Goal: Task Accomplishment & Management: Manage account settings

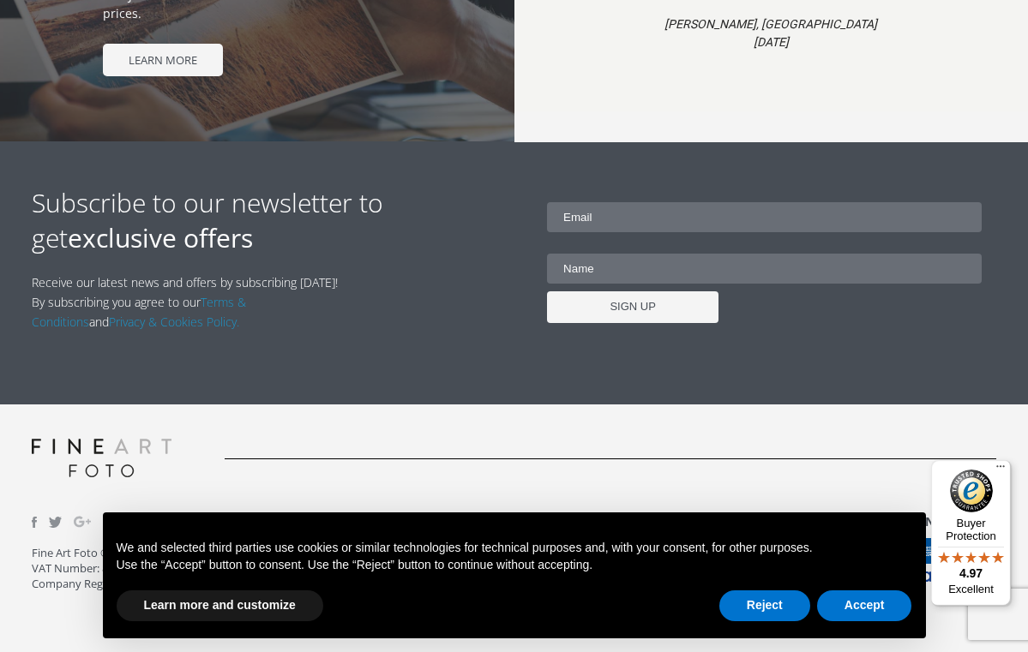
scroll to position [1718, 0]
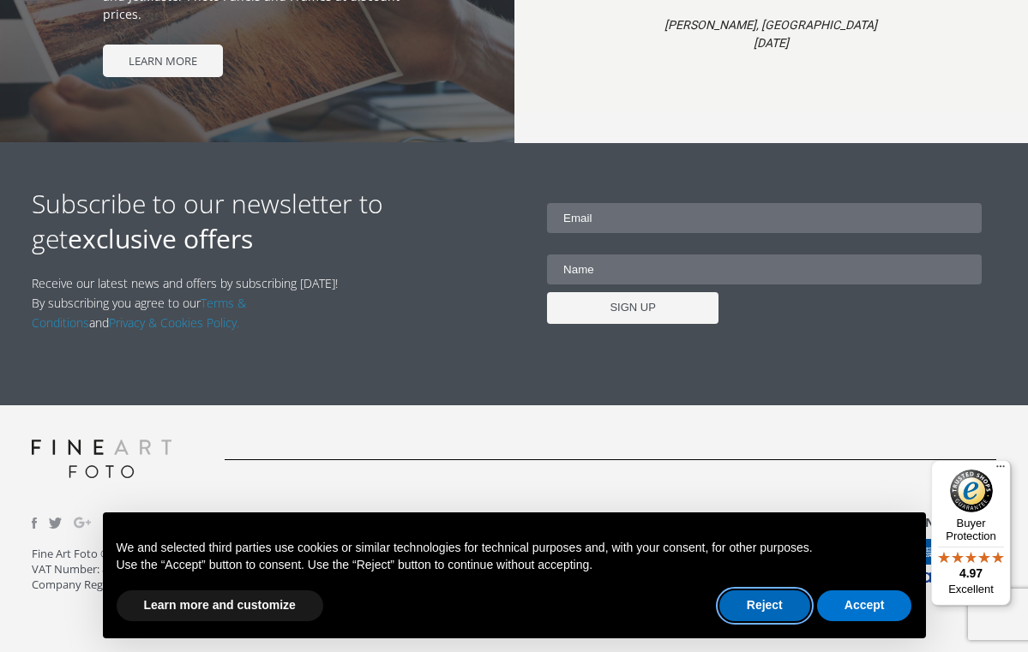
click at [783, 603] on button "Reject" at bounding box center [764, 606] width 91 height 31
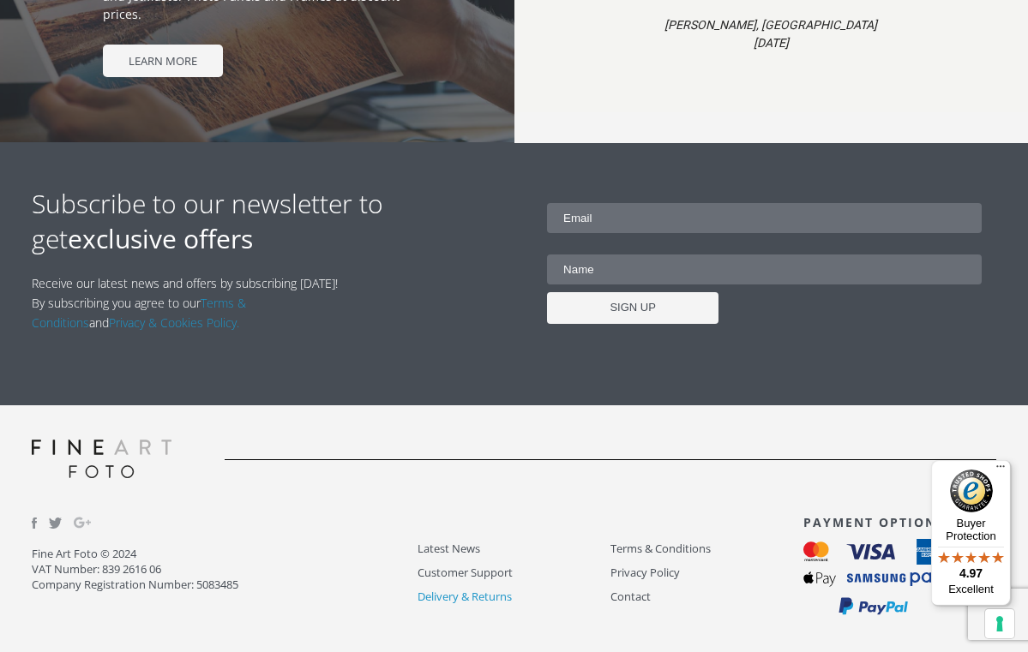
click at [464, 594] on link "Delivery & Returns" at bounding box center [513, 597] width 193 height 20
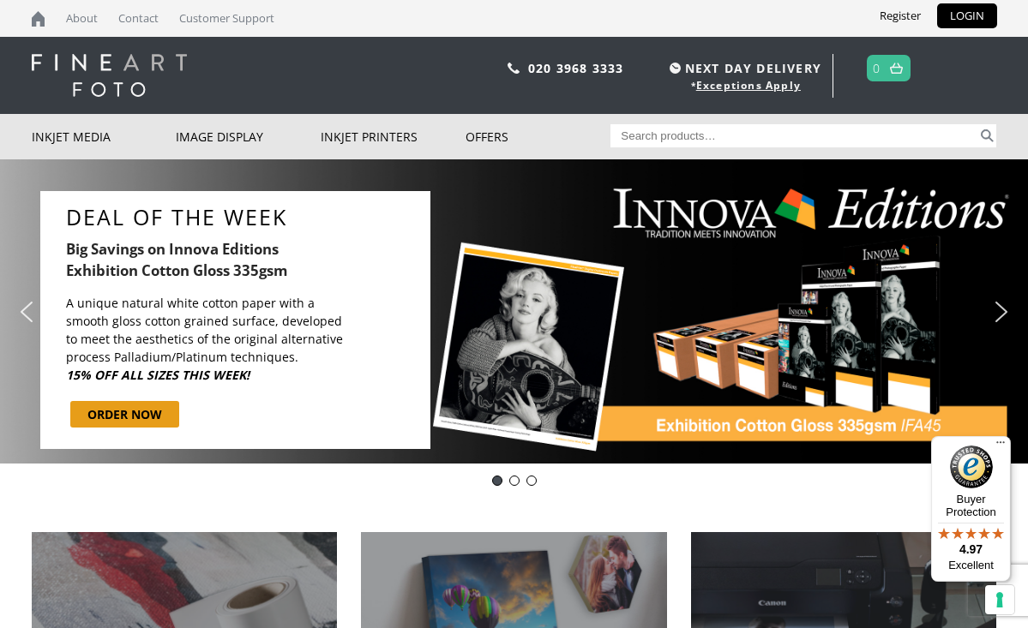
scroll to position [0, 0]
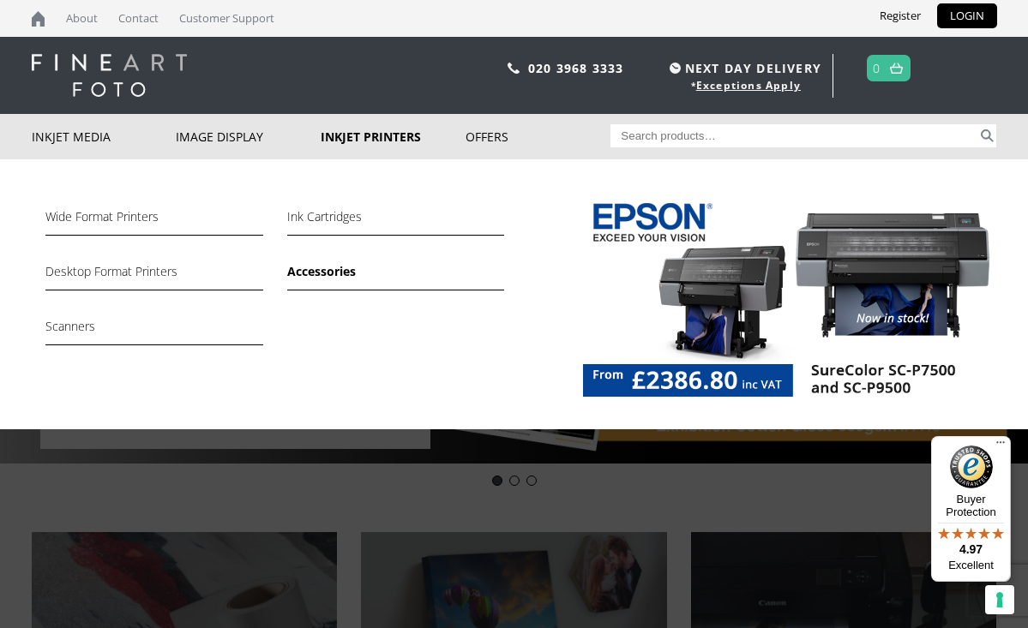
click at [335, 272] on link "Accessories" at bounding box center [395, 275] width 217 height 29
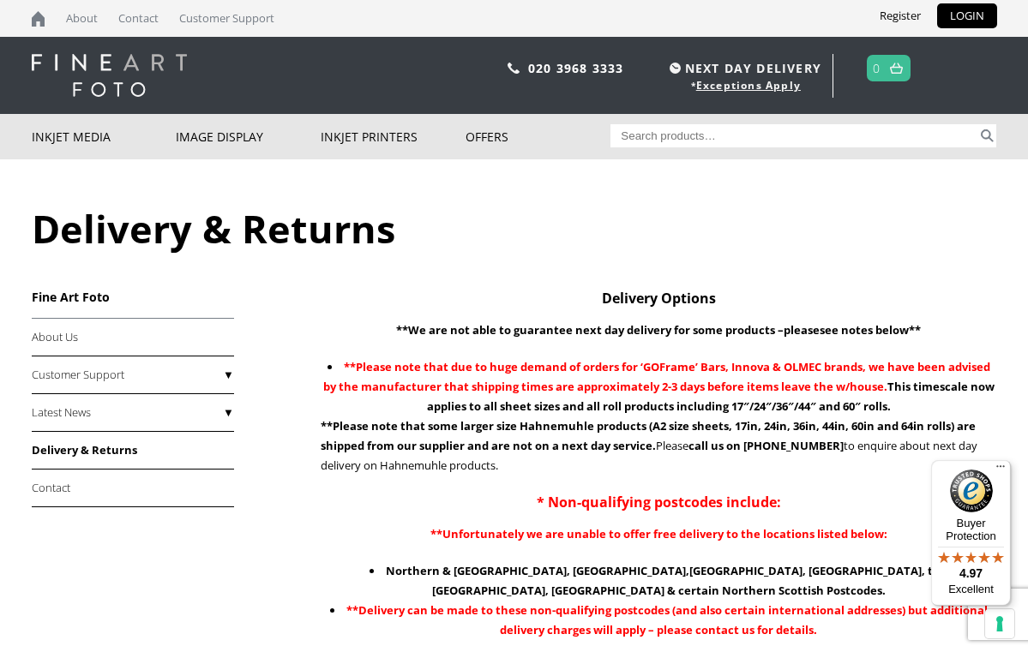
click at [625, 136] on input "Search for:" at bounding box center [793, 135] width 367 height 23
type input "profiles"
click at [983, 130] on button "Search" at bounding box center [987, 135] width 20 height 23
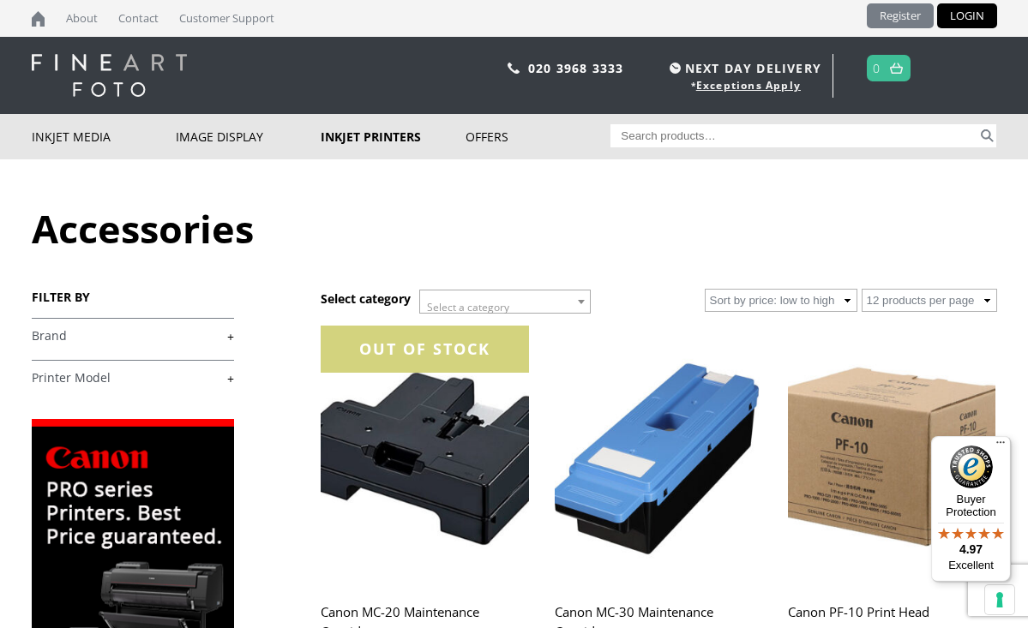
click at [897, 14] on link "Register" at bounding box center [900, 15] width 67 height 25
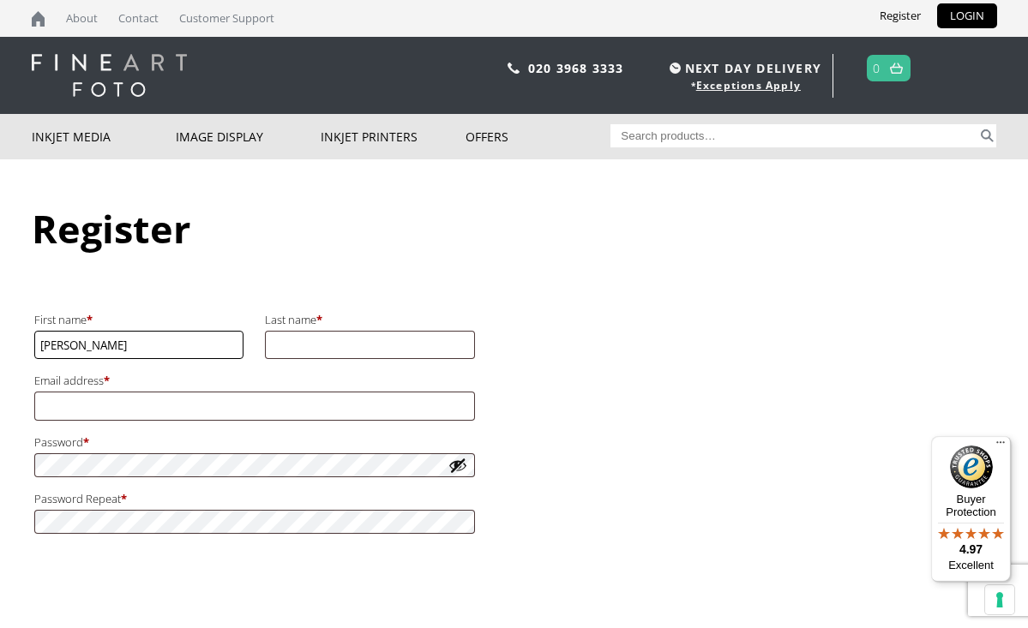
type input "[PERSON_NAME]"
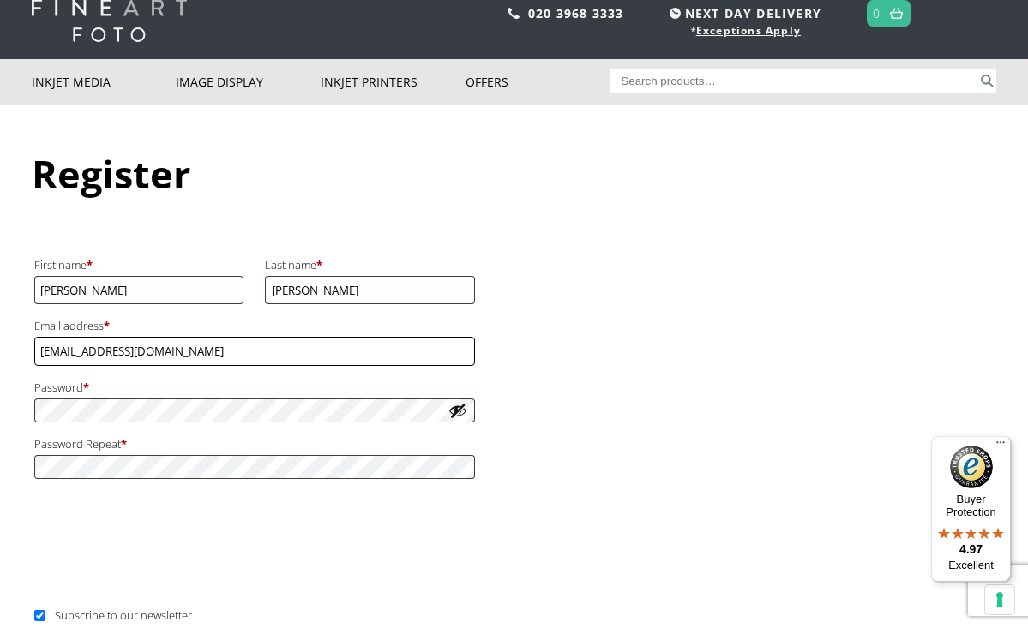
scroll to position [85, 0]
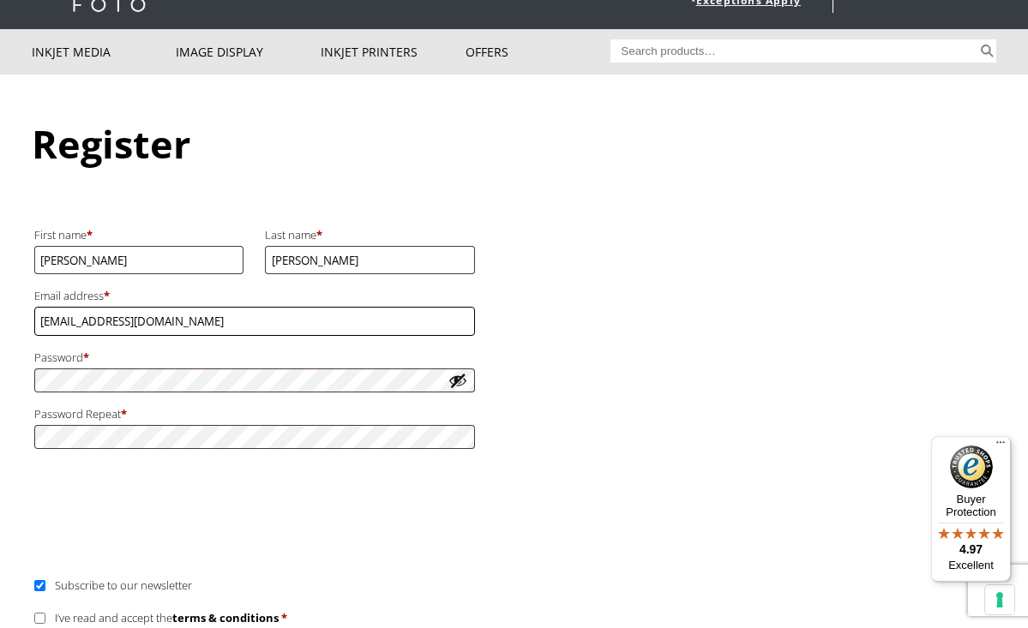
type input "[EMAIL_ADDRESS][DOMAIN_NAME]"
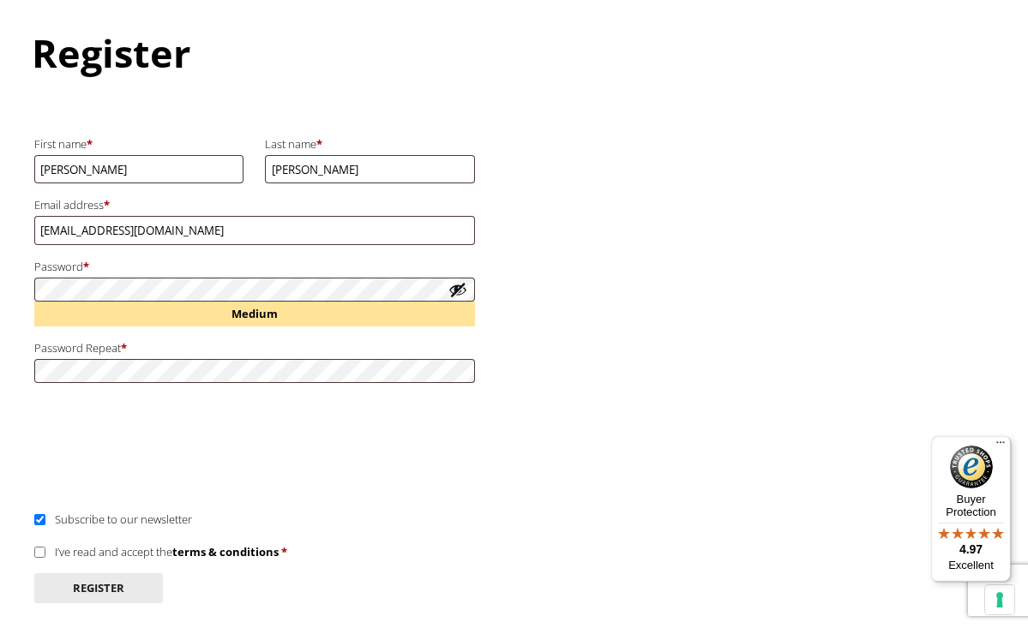
scroll to position [243, 0]
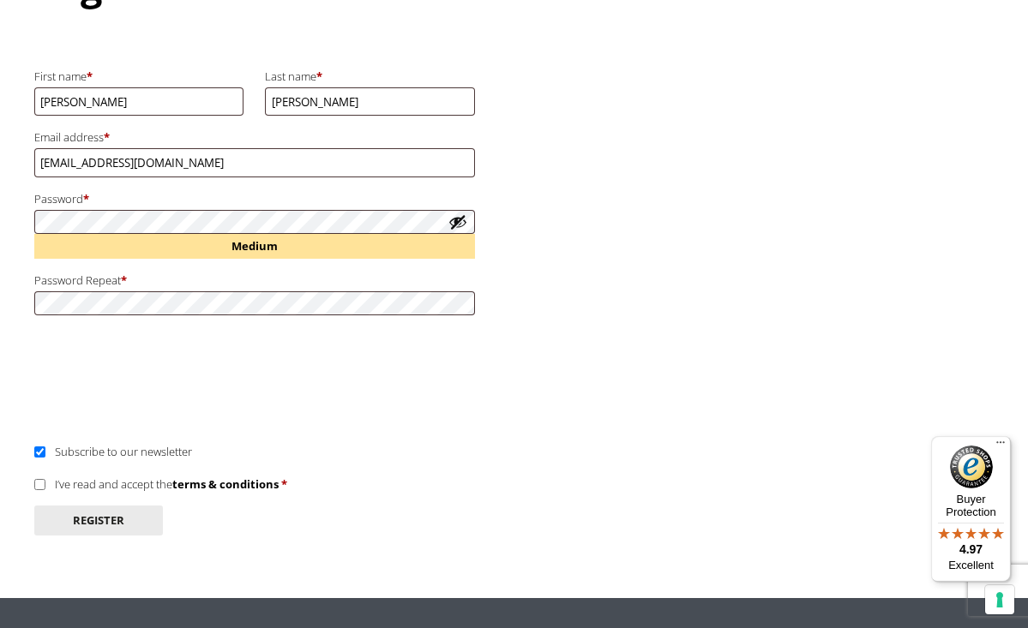
click at [41, 479] on input "I’ve read and accept the terms & conditions *" at bounding box center [39, 484] width 11 height 11
checkbox input "true"
click at [111, 509] on button "Register" at bounding box center [98, 521] width 129 height 30
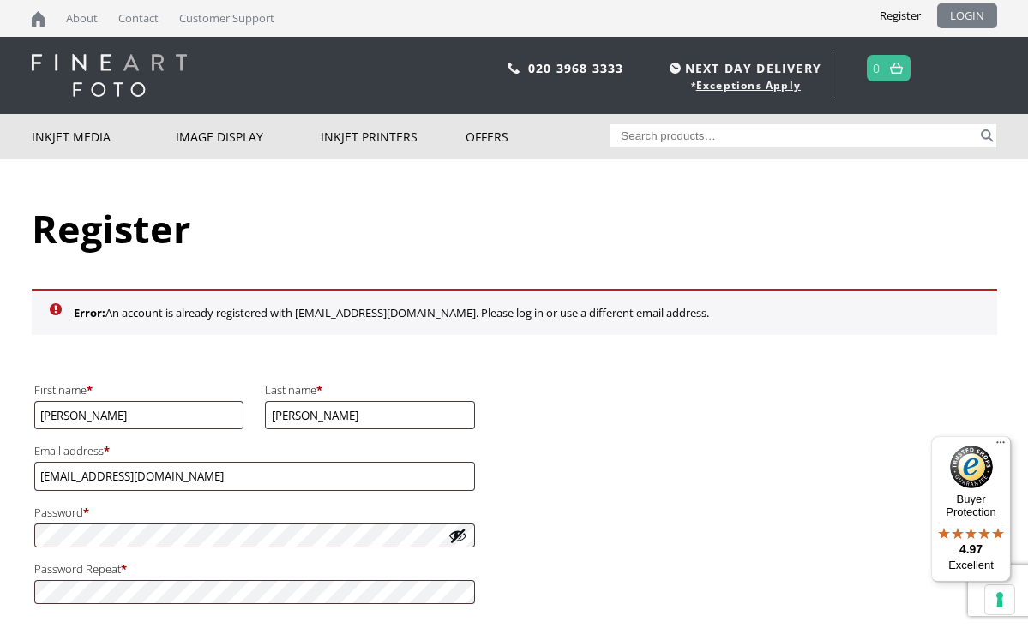
click at [965, 15] on link "LOGIN" at bounding box center [967, 15] width 60 height 25
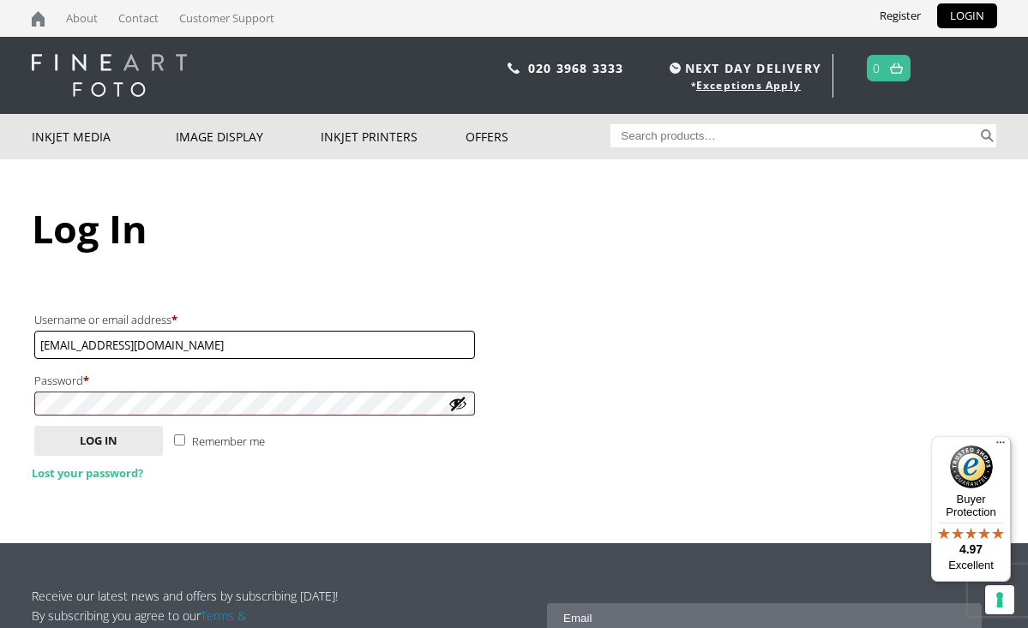
type input "[EMAIL_ADDRESS][DOMAIN_NAME]"
click at [116, 467] on link "Lost your password?" at bounding box center [87, 472] width 111 height 15
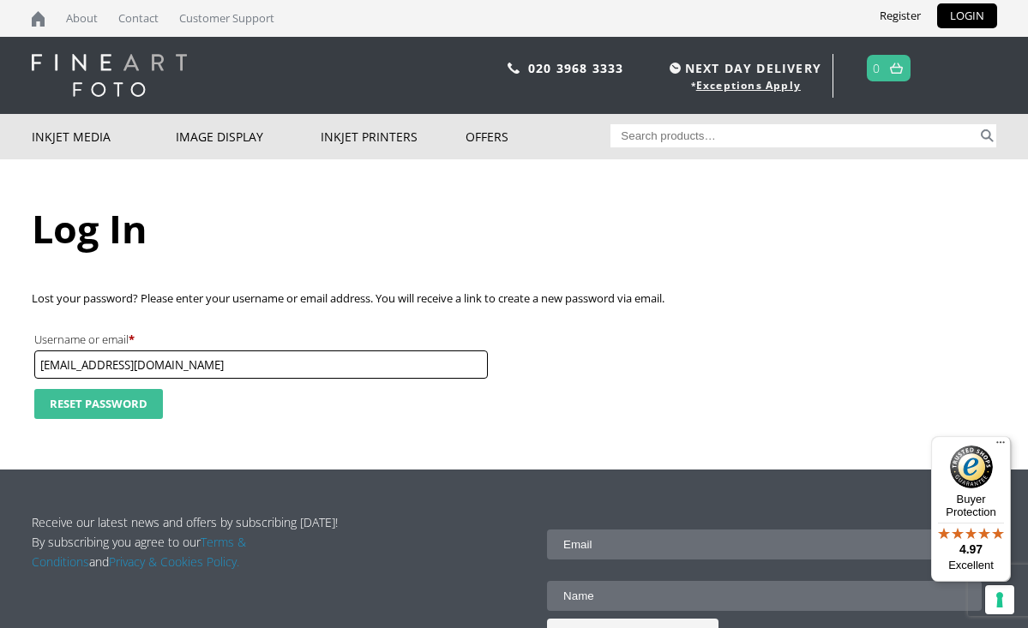
type input "philgrafic@gmail.com"
click at [130, 397] on button "Reset password" at bounding box center [98, 404] width 129 height 30
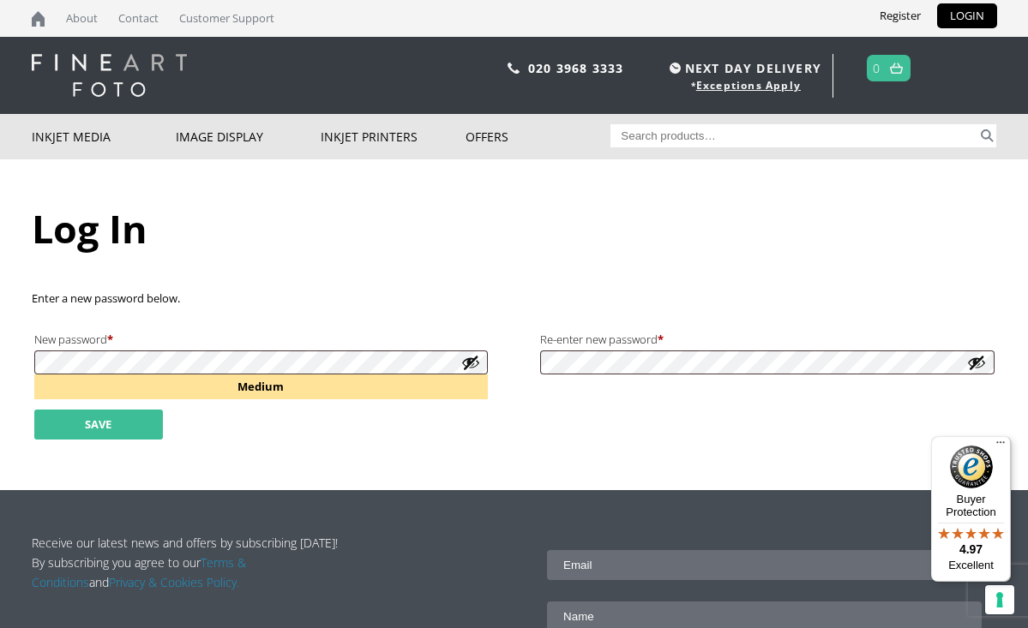
click at [119, 423] on button "Save" at bounding box center [98, 425] width 129 height 30
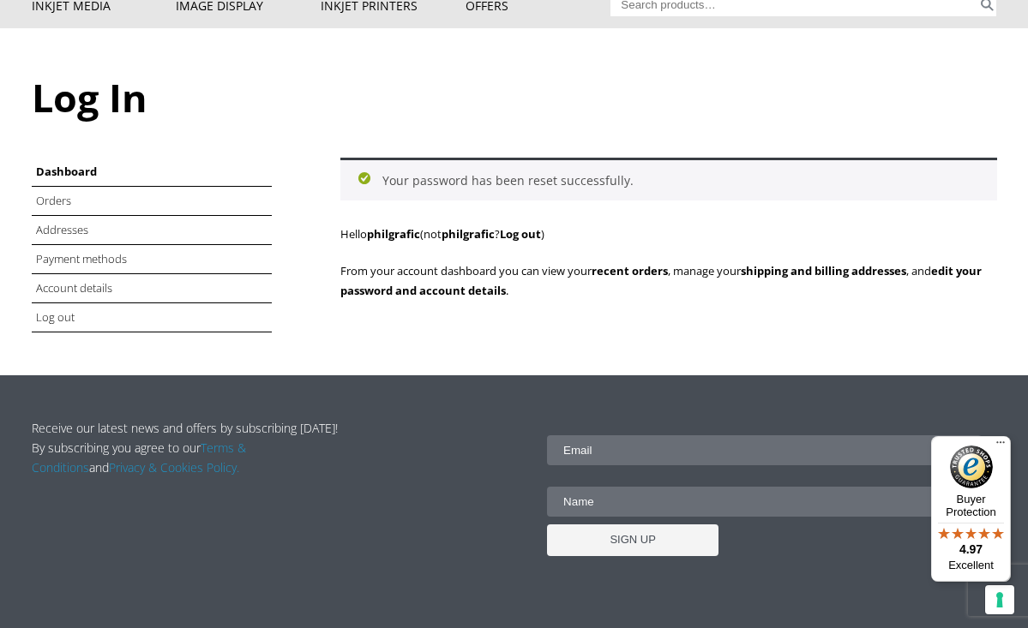
scroll to position [165, 0]
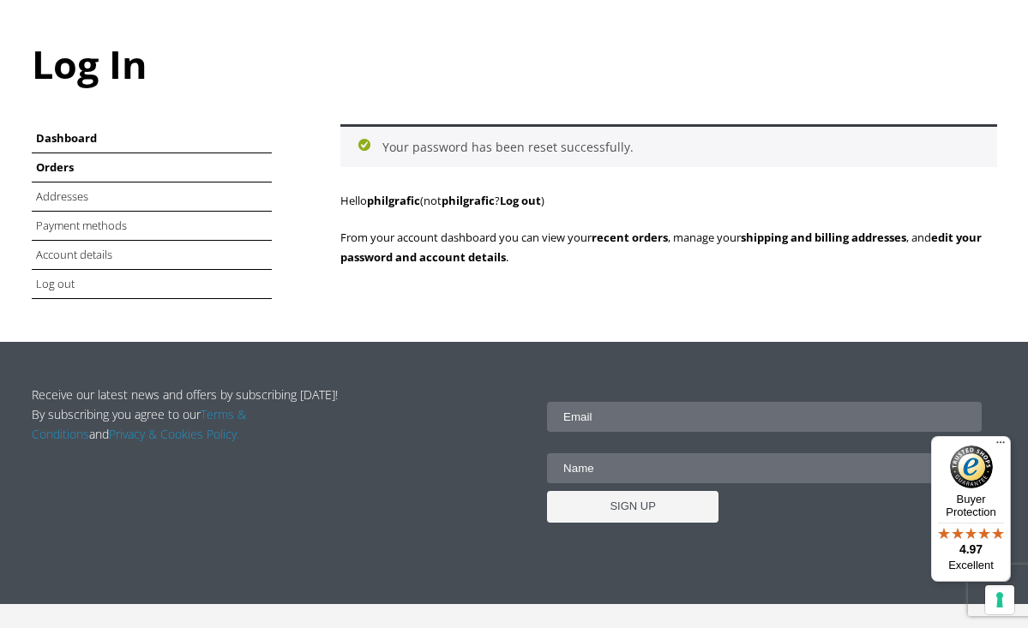
click at [58, 164] on link "Orders" at bounding box center [55, 166] width 38 height 15
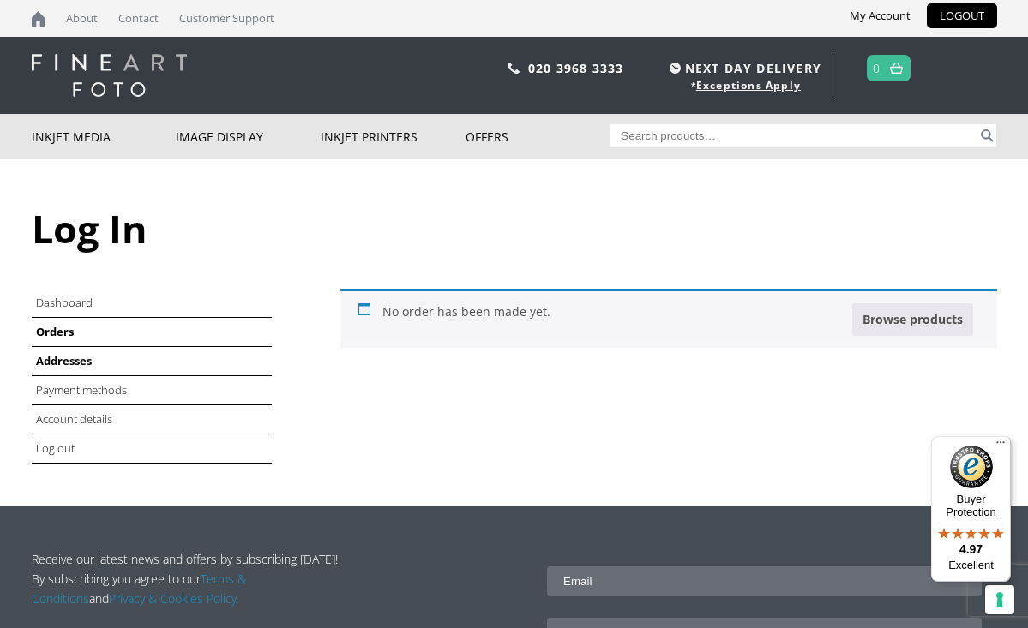
click at [63, 357] on link "Addresses" at bounding box center [64, 360] width 56 height 15
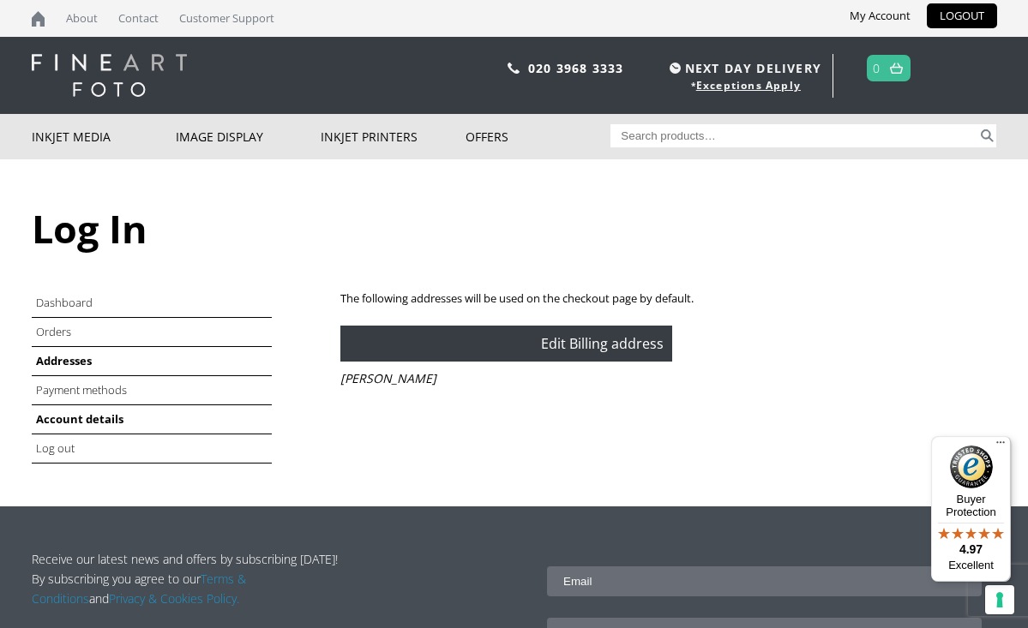
click at [91, 415] on link "Account details" at bounding box center [79, 418] width 87 height 15
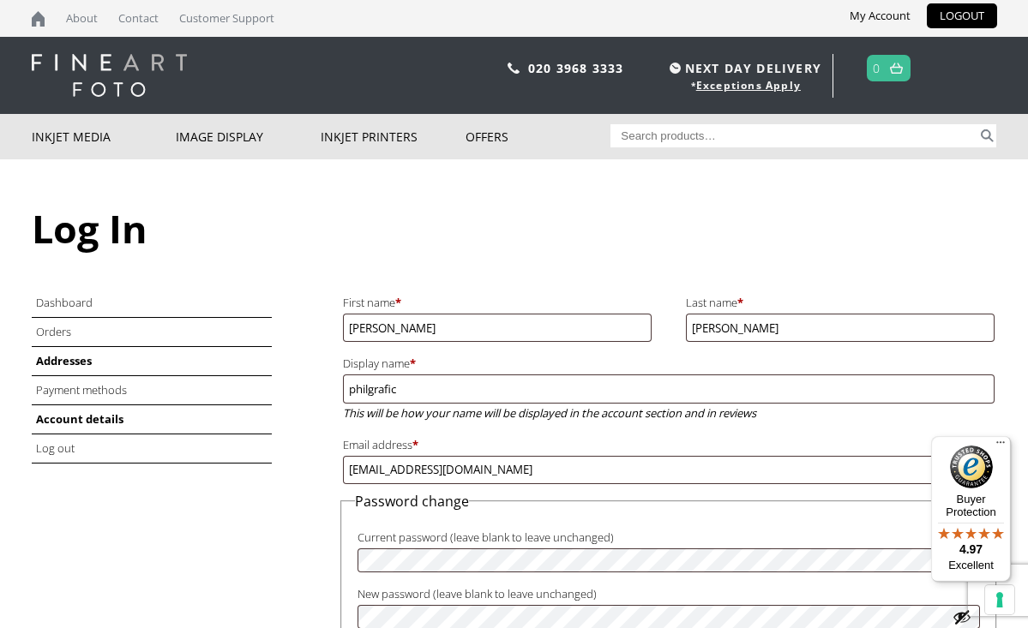
click at [66, 361] on link "Addresses" at bounding box center [64, 360] width 56 height 15
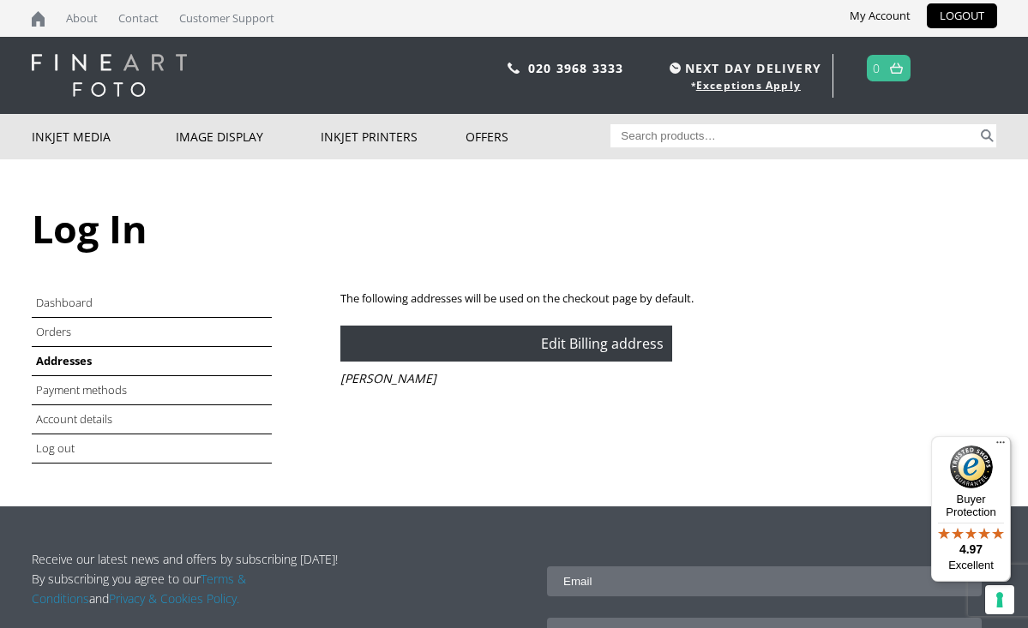
click at [555, 342] on link "Edit Billing address" at bounding box center [602, 343] width 123 height 19
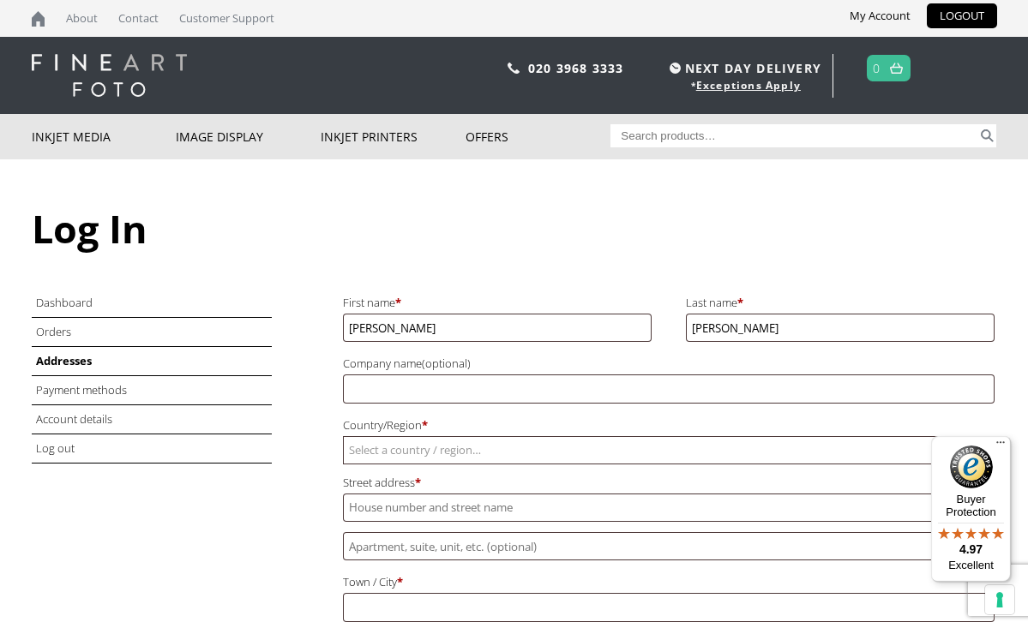
click at [364, 442] on span "Select a country / region…" at bounding box center [415, 449] width 132 height 15
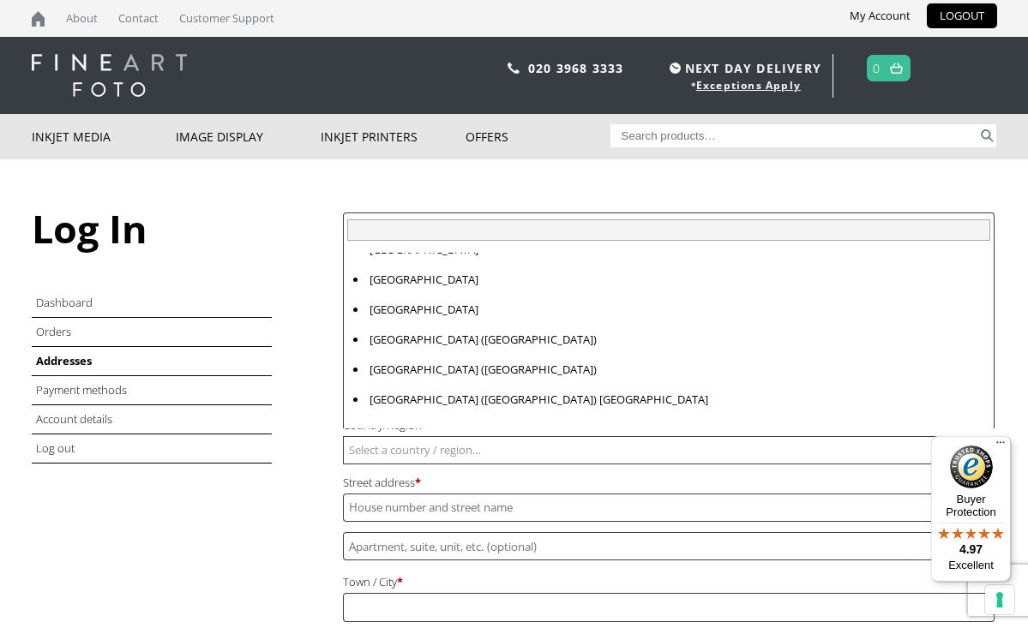
scroll to position [6913, 0]
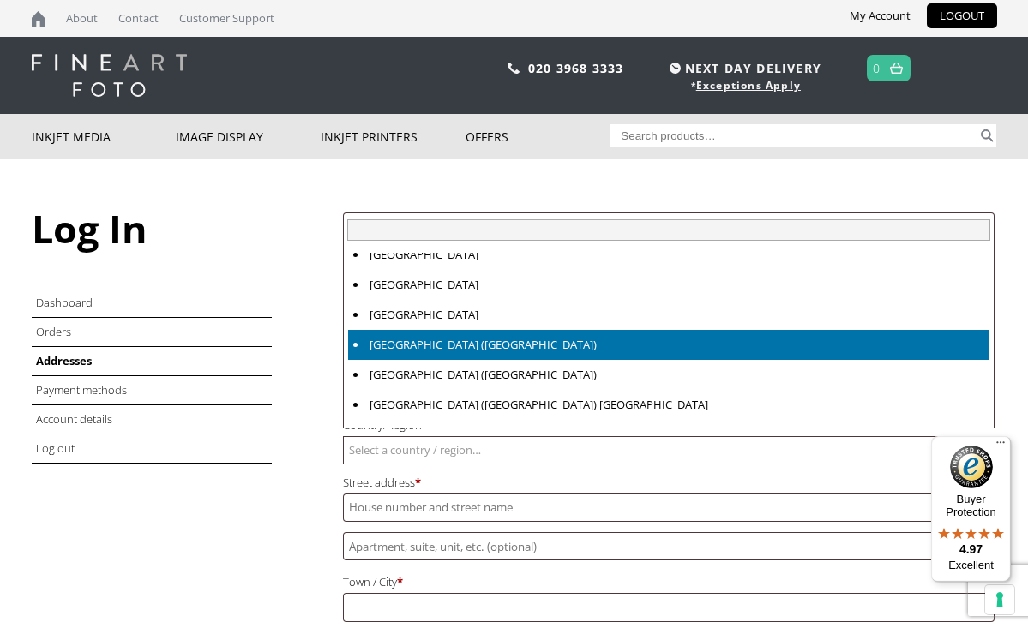
select select "GB"
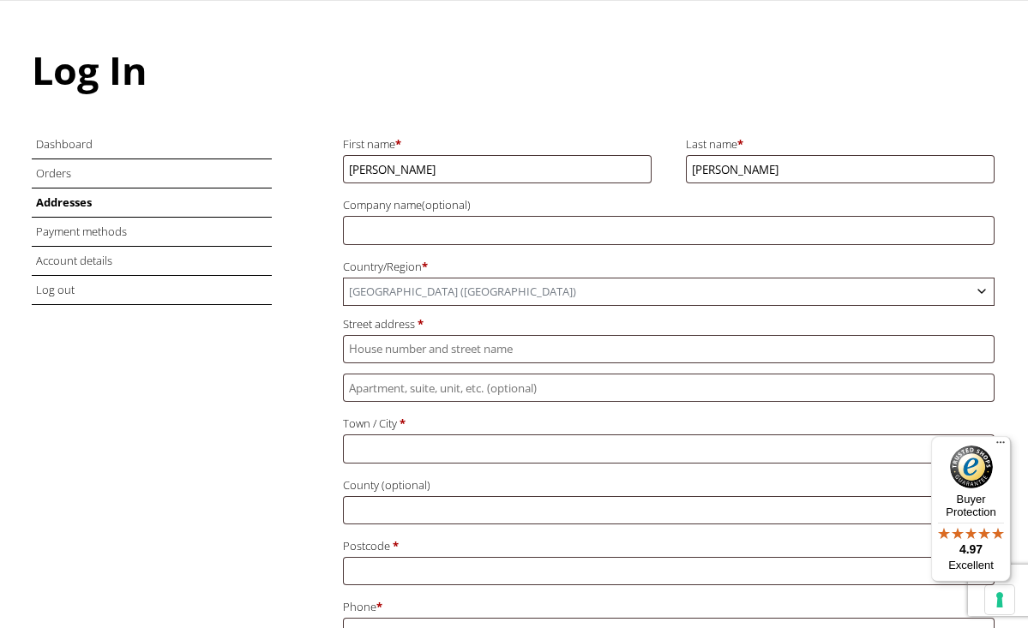
scroll to position [163, 0]
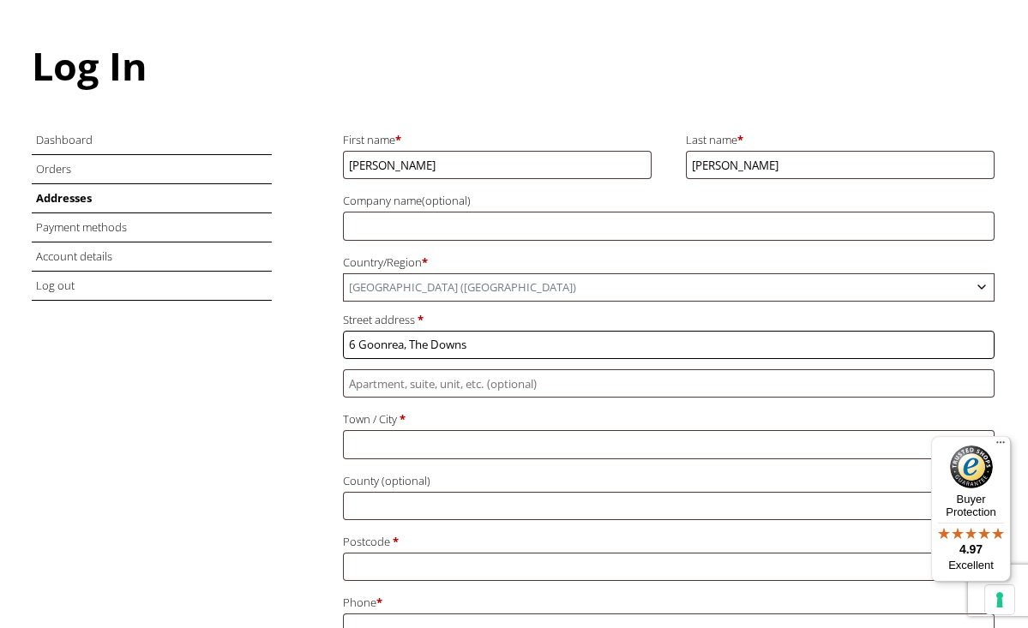
type input "6 Goonrea, The Downs"
type input "Looe"
type input "Cornwall"
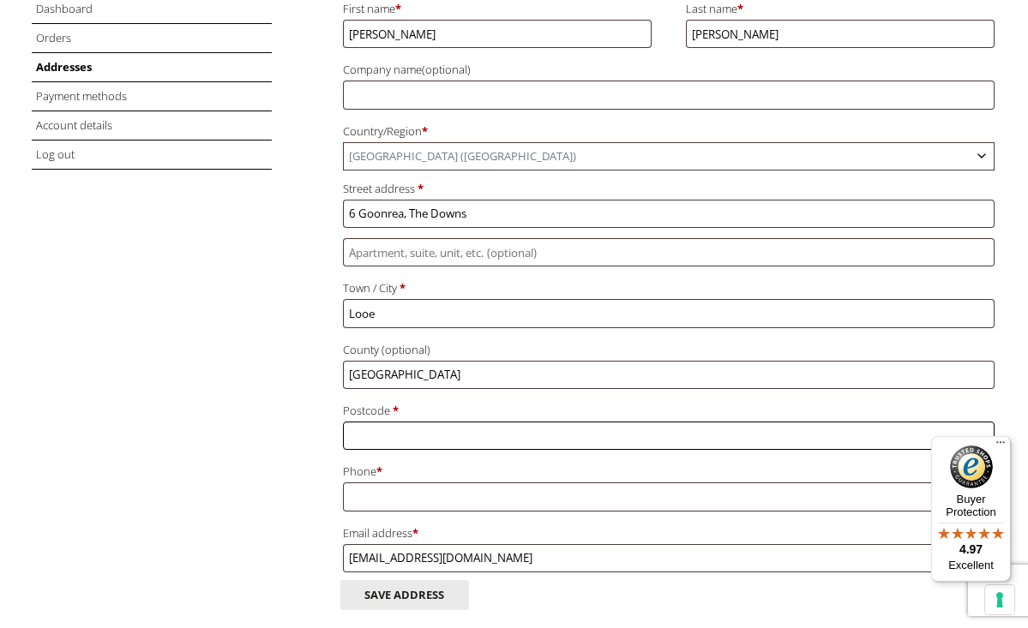
scroll to position [293, 0]
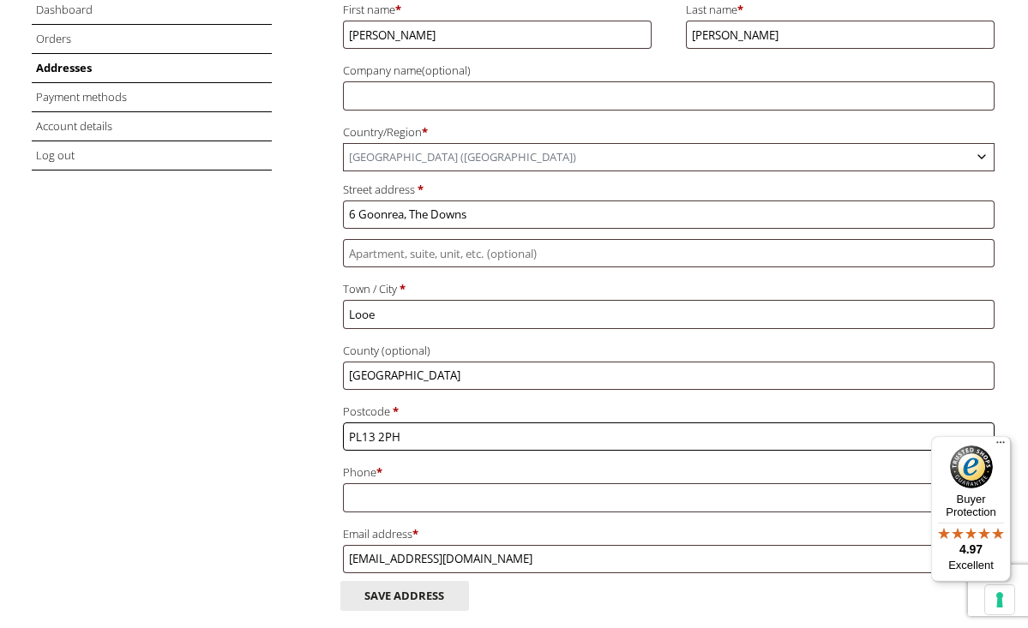
type input "PL13 2PH"
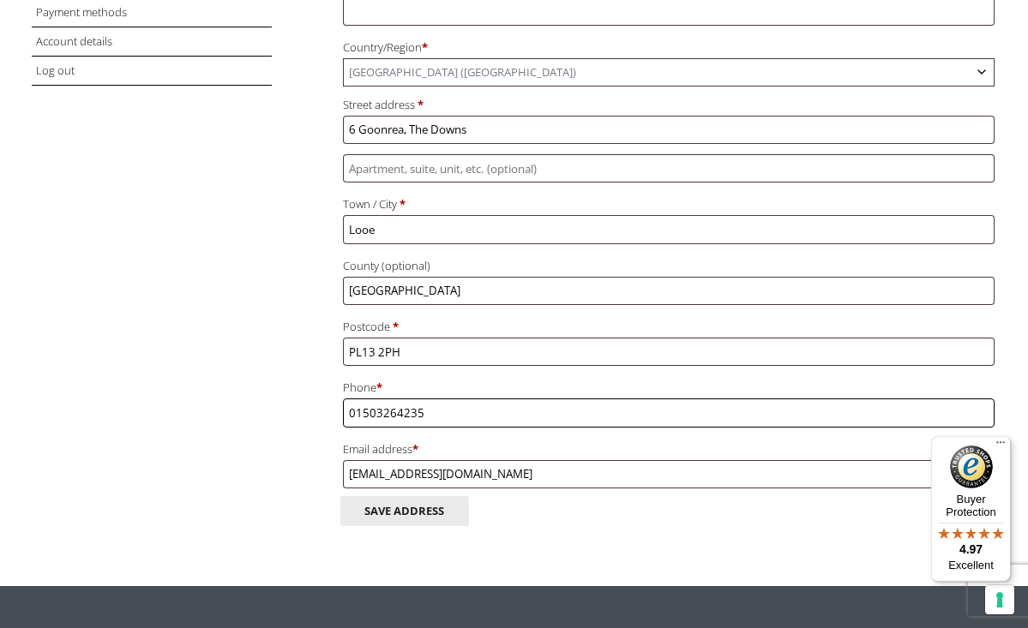
scroll to position [380, 0]
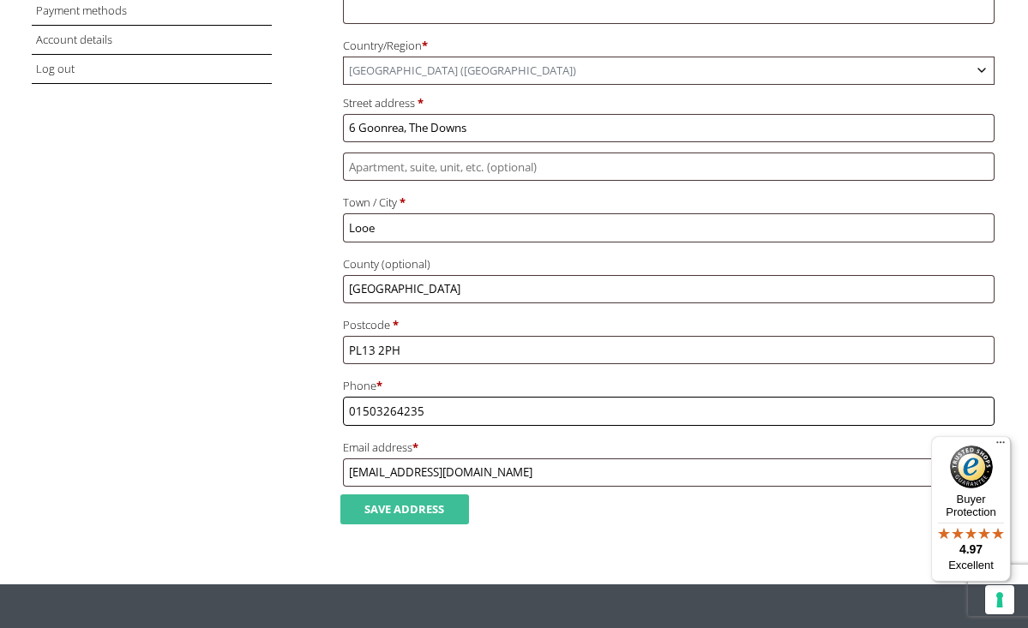
type input "01503264235"
click at [415, 495] on button "Save address" at bounding box center [404, 510] width 129 height 30
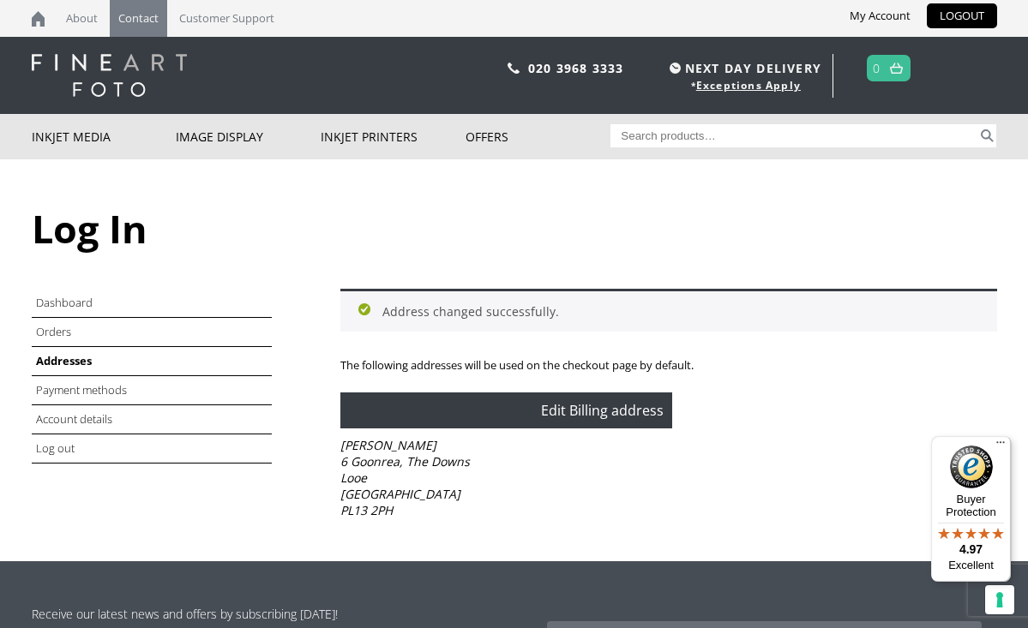
click at [141, 15] on link "Contact" at bounding box center [138, 18] width 57 height 37
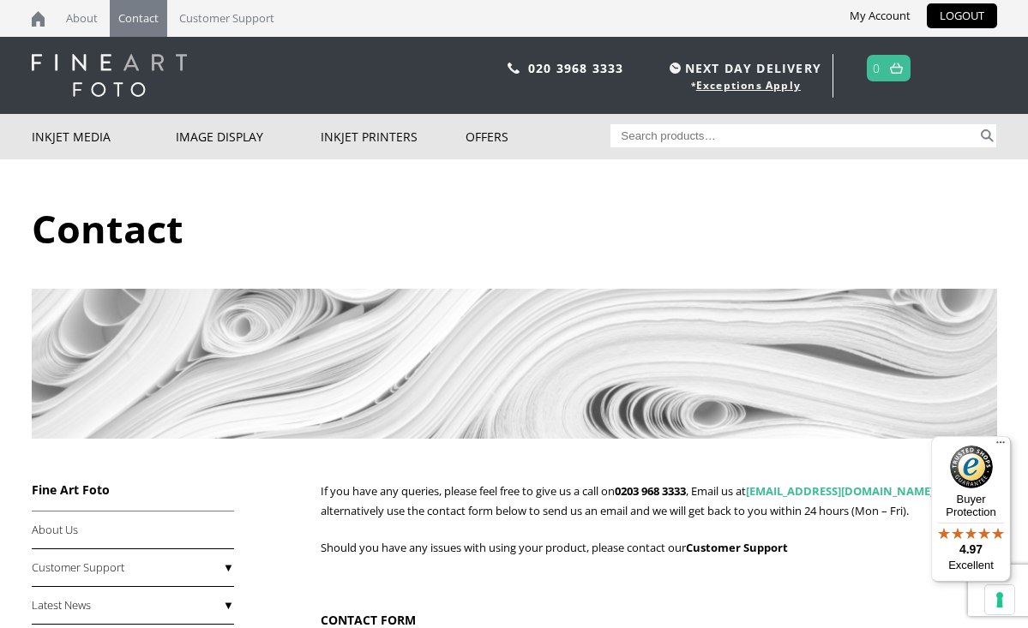
click at [813, 490] on link "sales@fineartfoto.co.uk" at bounding box center [840, 490] width 188 height 15
click at [968, 10] on link "LOGOUT" at bounding box center [962, 15] width 70 height 25
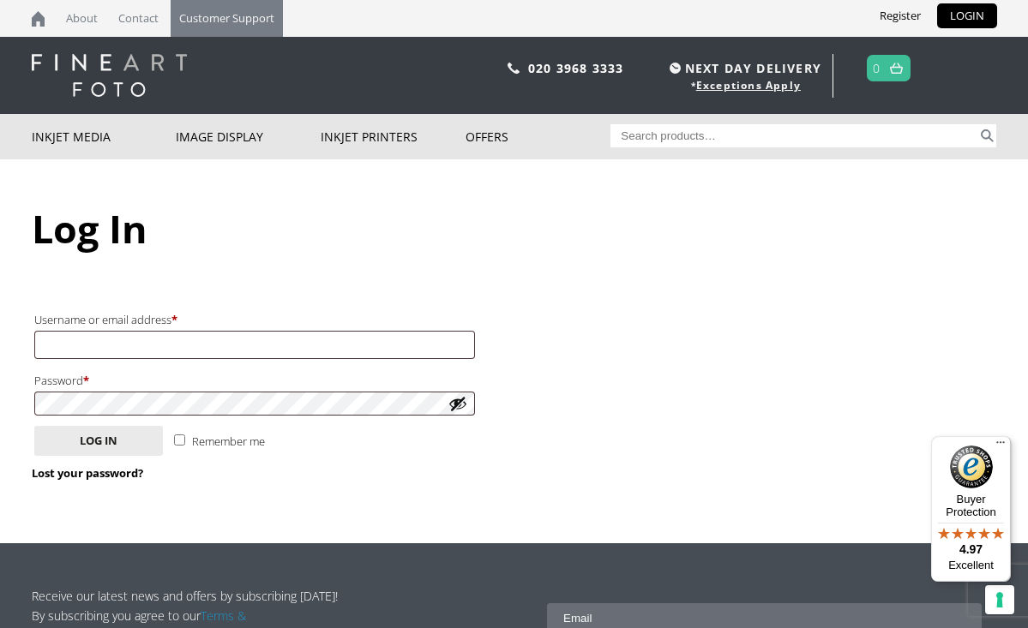
click at [237, 17] on link "Customer Support" at bounding box center [227, 18] width 112 height 37
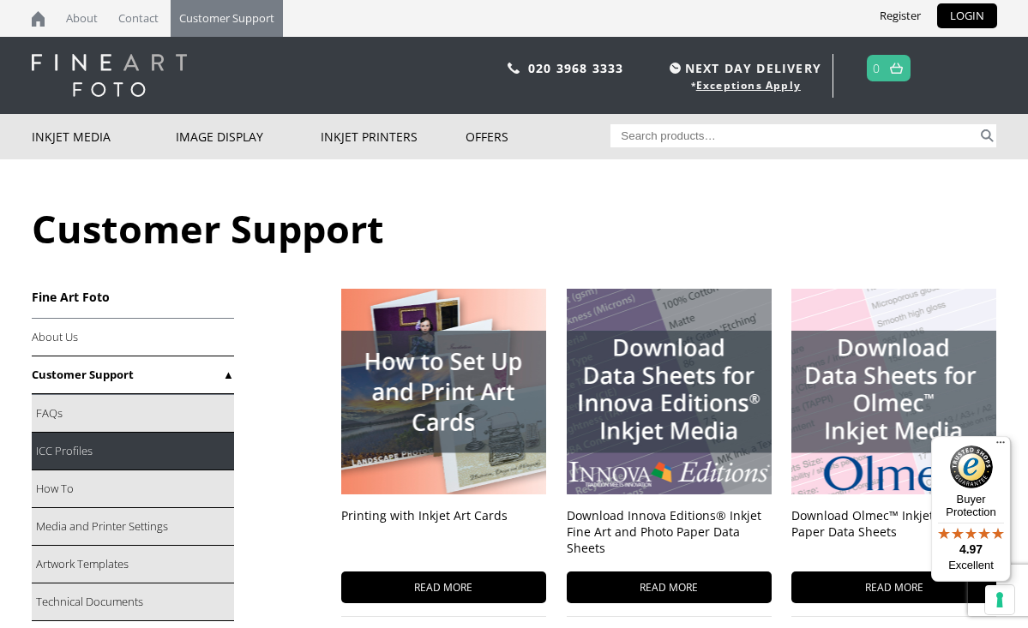
click at [95, 453] on link "ICC Profiles" at bounding box center [133, 452] width 202 height 38
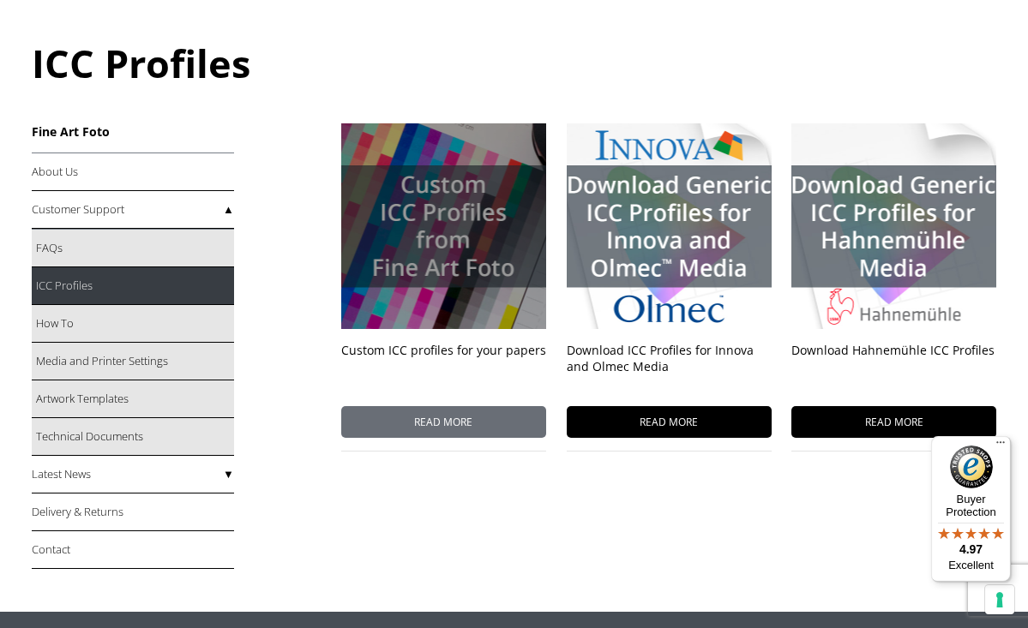
scroll to position [168, 0]
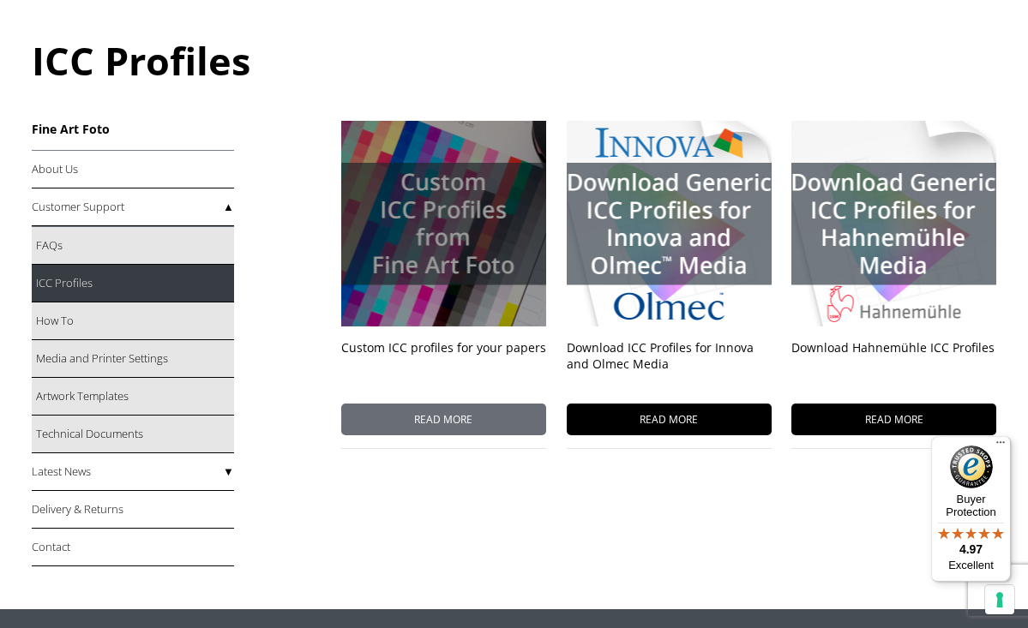
click at [446, 252] on div at bounding box center [443, 224] width 205 height 206
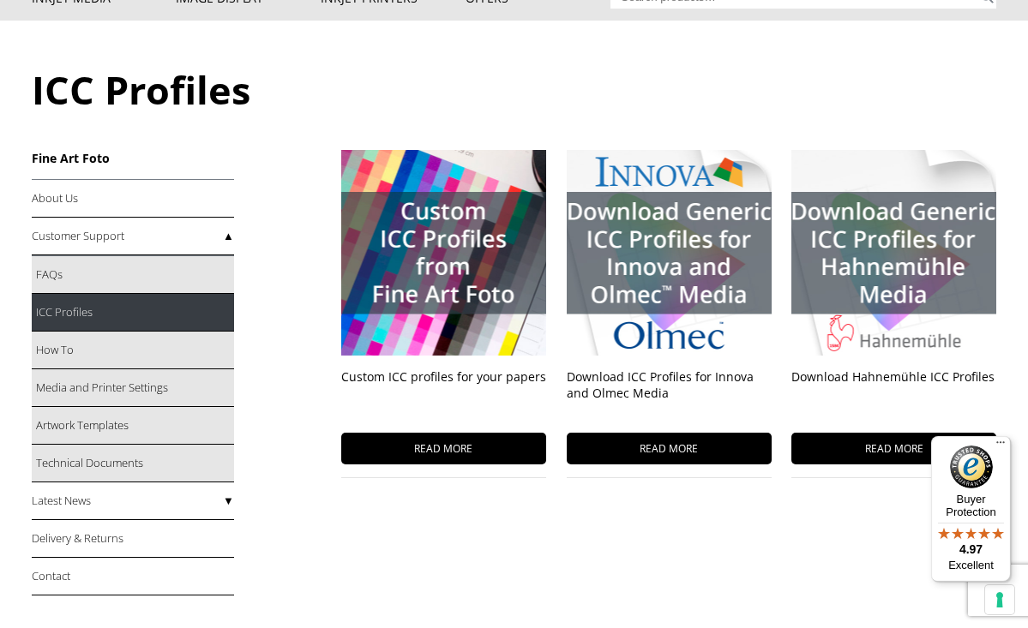
scroll to position [134, 0]
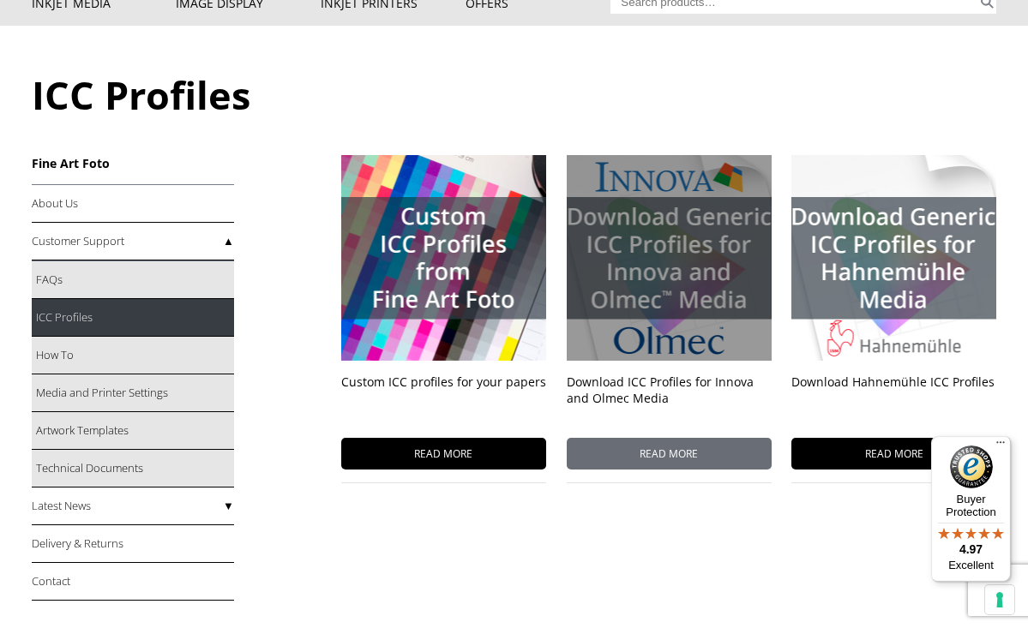
click at [665, 328] on div at bounding box center [669, 258] width 205 height 206
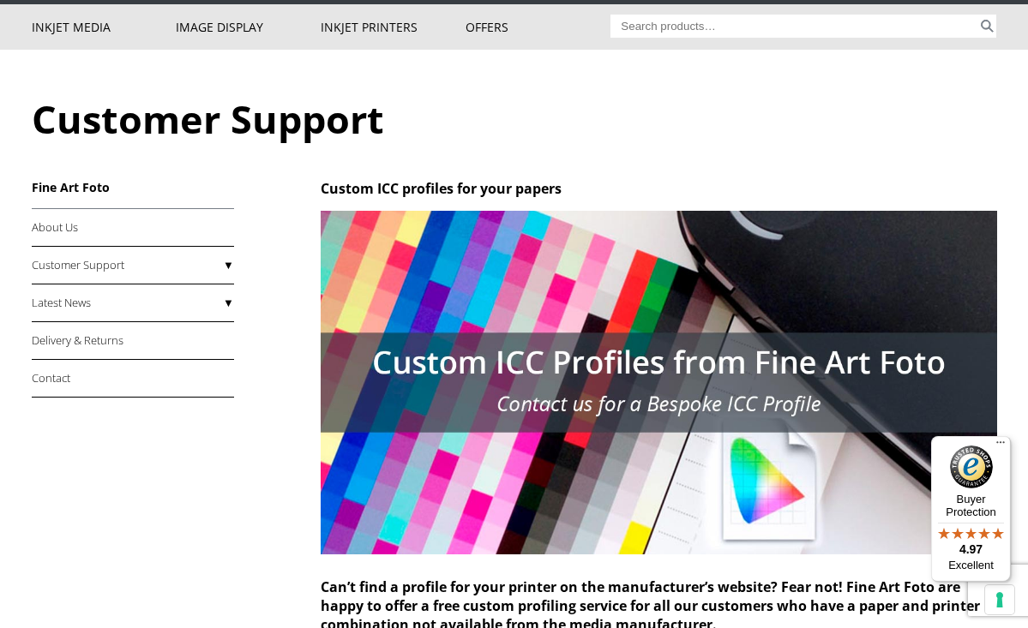
scroll to position [94, 0]
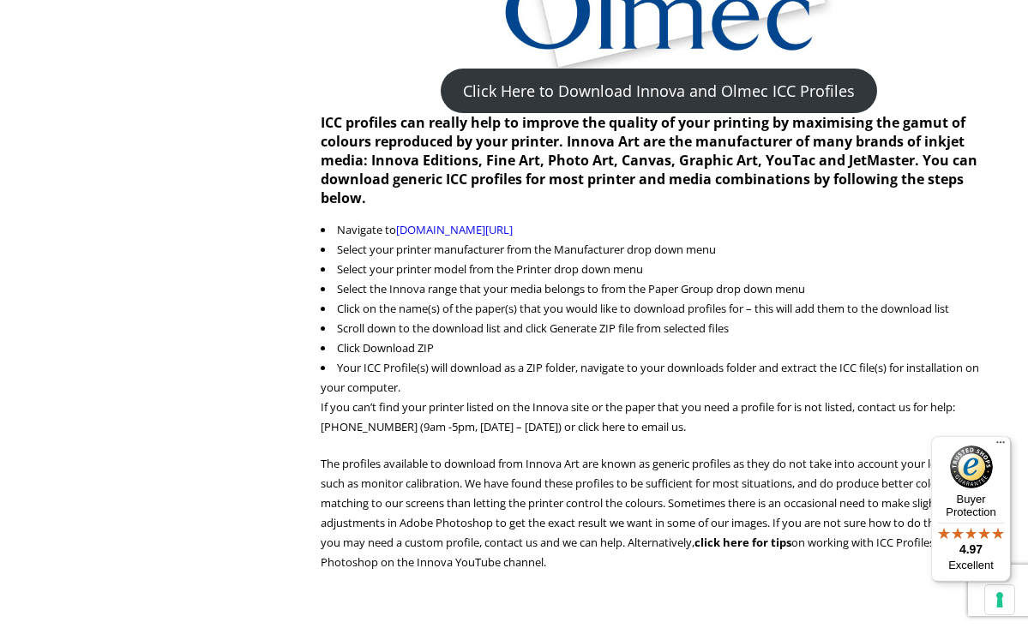
scroll to position [594, 0]
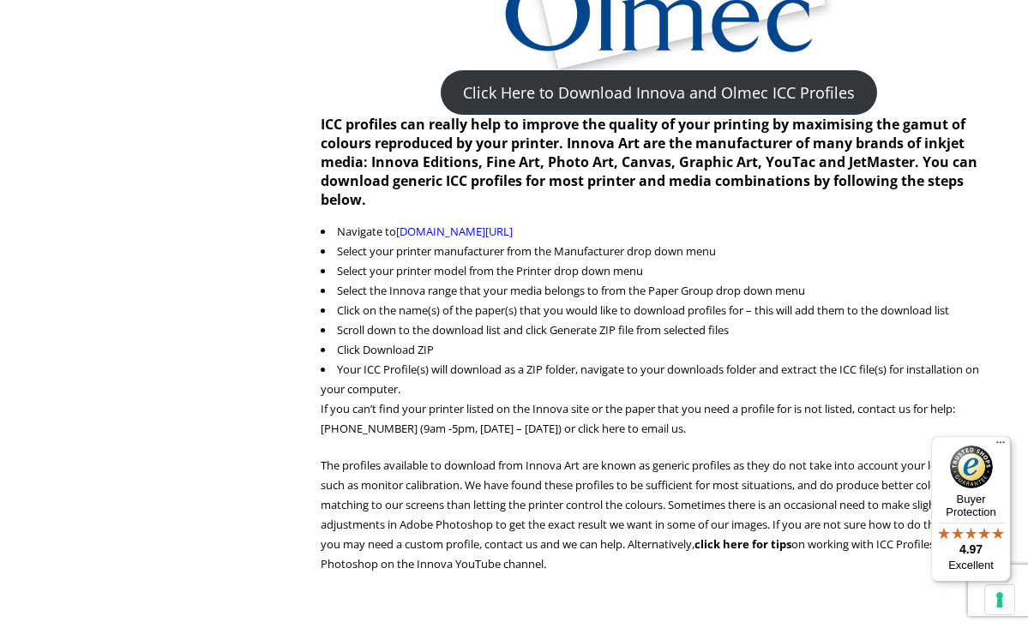
click at [622, 88] on link "Click Here to Download Innova and Olmec ICC Profiles" at bounding box center [659, 92] width 436 height 45
